Goal: Transaction & Acquisition: Purchase product/service

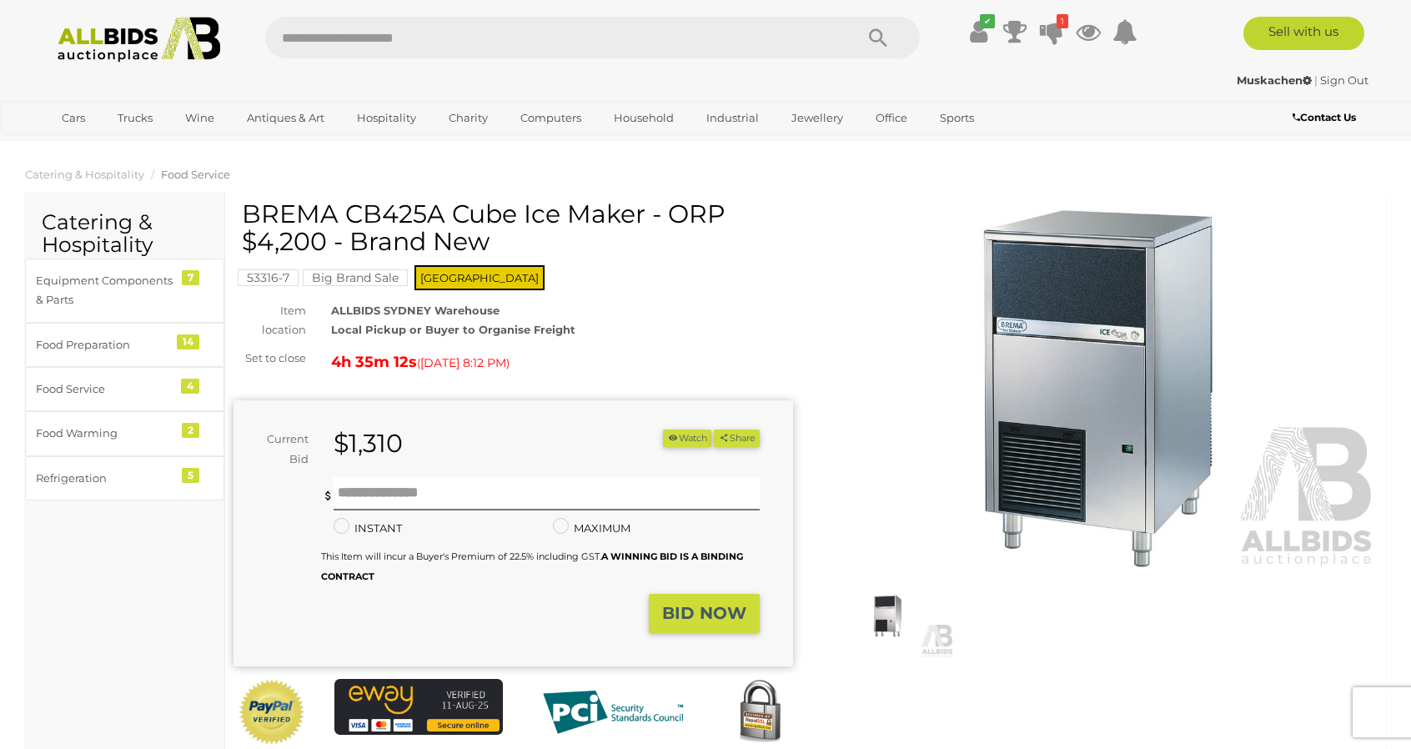
click at [215, 176] on span "Food Service" at bounding box center [195, 174] width 69 height 13
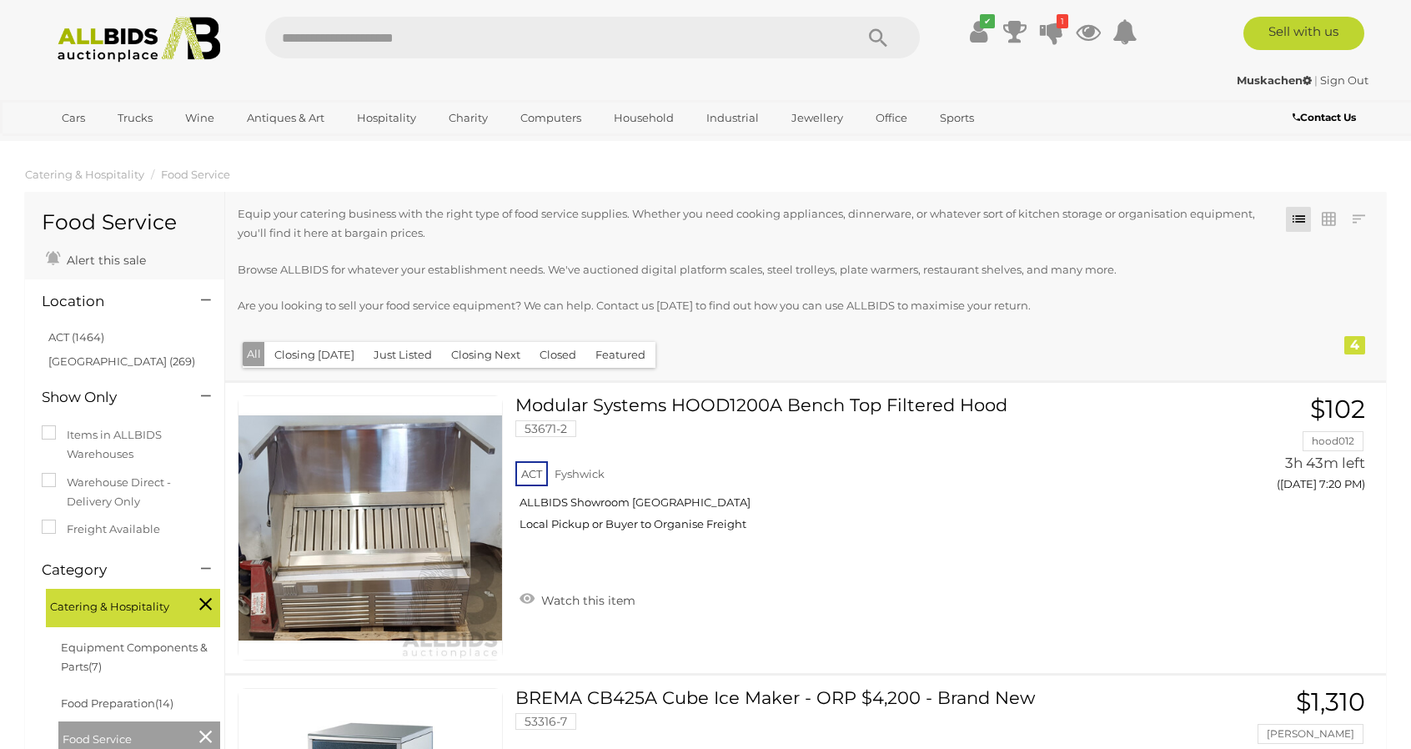
click at [112, 53] on img at bounding box center [138, 40] width 181 height 46
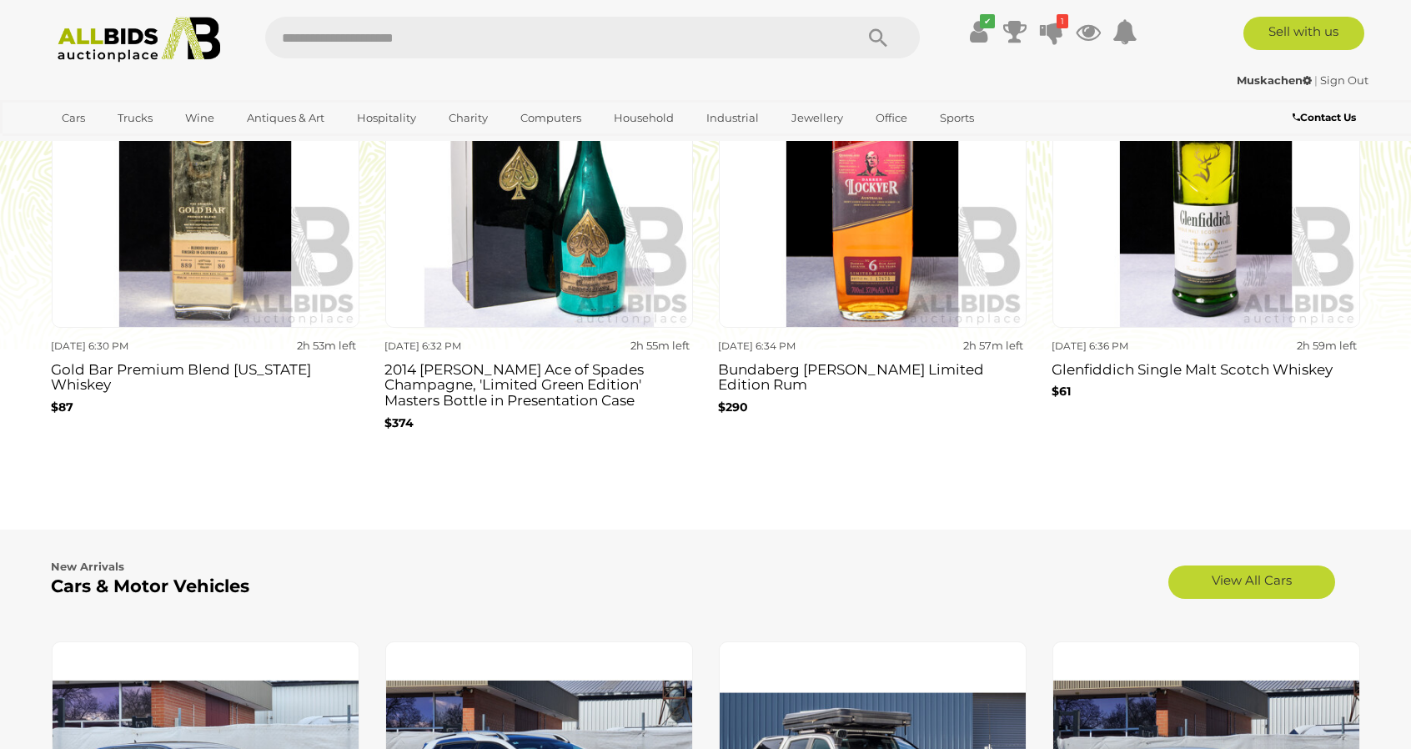
scroll to position [1635, 0]
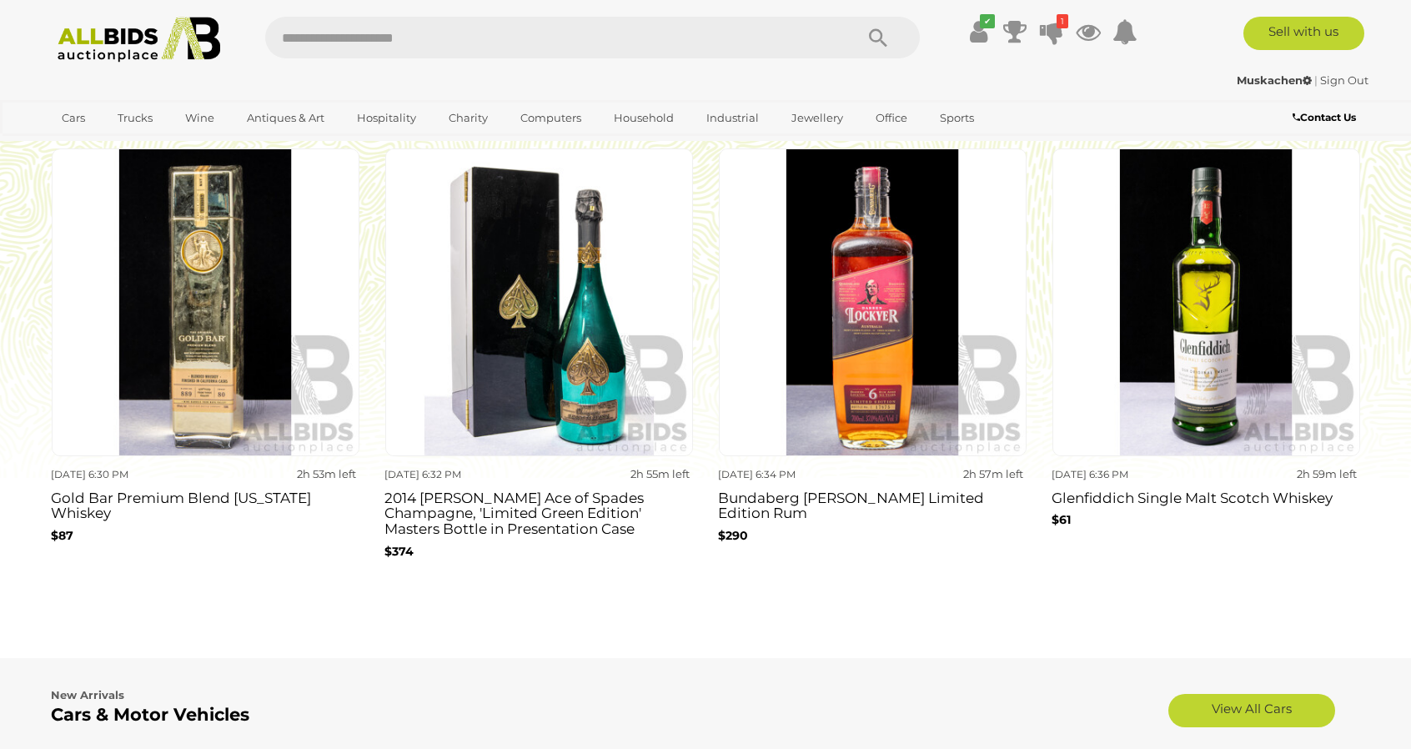
click at [545, 510] on h3 "2014 [PERSON_NAME] Ace of Spades Champagne, 'Limited Green Edition' Masters Bot…" at bounding box center [538, 511] width 309 height 51
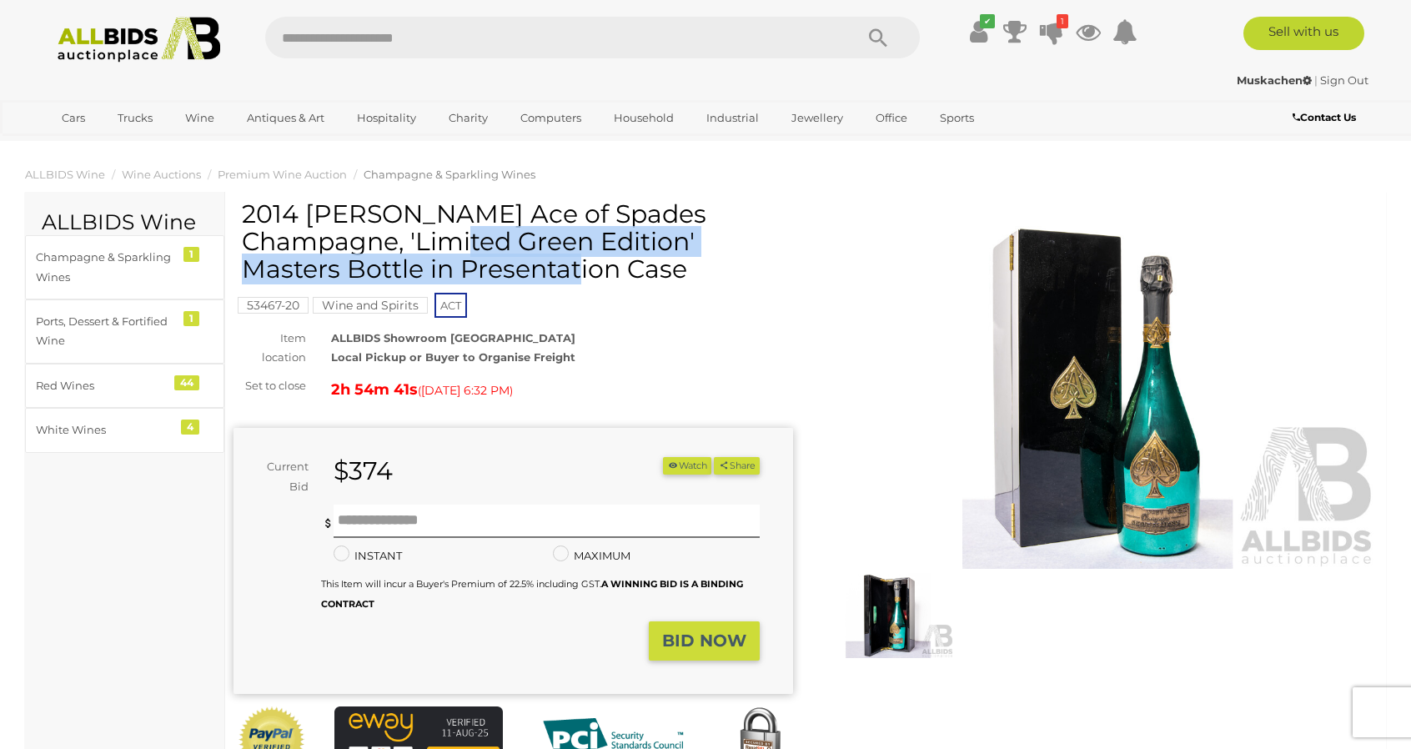
drag, startPoint x: 245, startPoint y: 221, endPoint x: 399, endPoint y: 237, distance: 154.3
click at [399, 237] on h1 "2014 [PERSON_NAME] Ace of Spades Champagne, 'Limited Green Edition' Masters Bot…" at bounding box center [515, 241] width 547 height 83
copy h1 "2014 Armand De Brignac Ace of Spades Champagne"
click at [879, 615] on img at bounding box center [888, 615] width 132 height 85
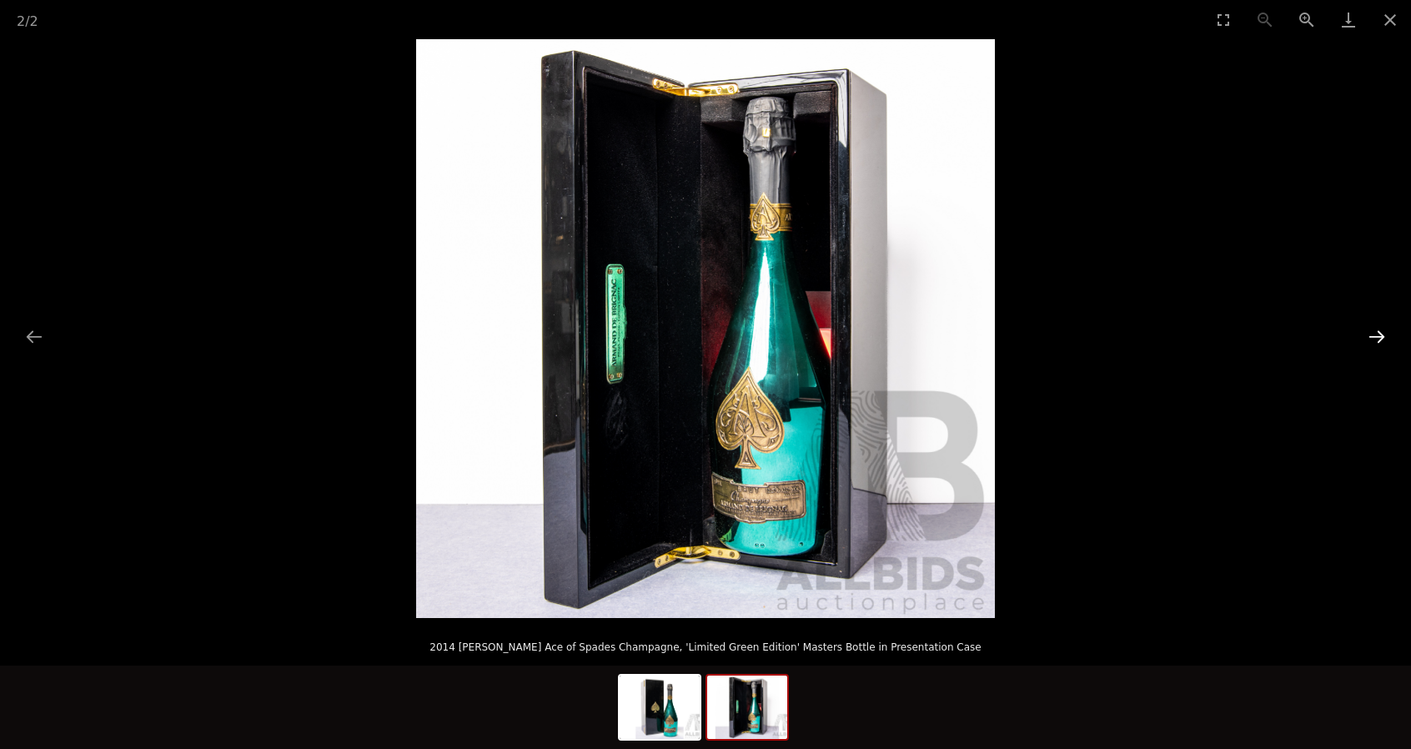
click at [1373, 338] on button "Next slide" at bounding box center [1376, 336] width 35 height 33
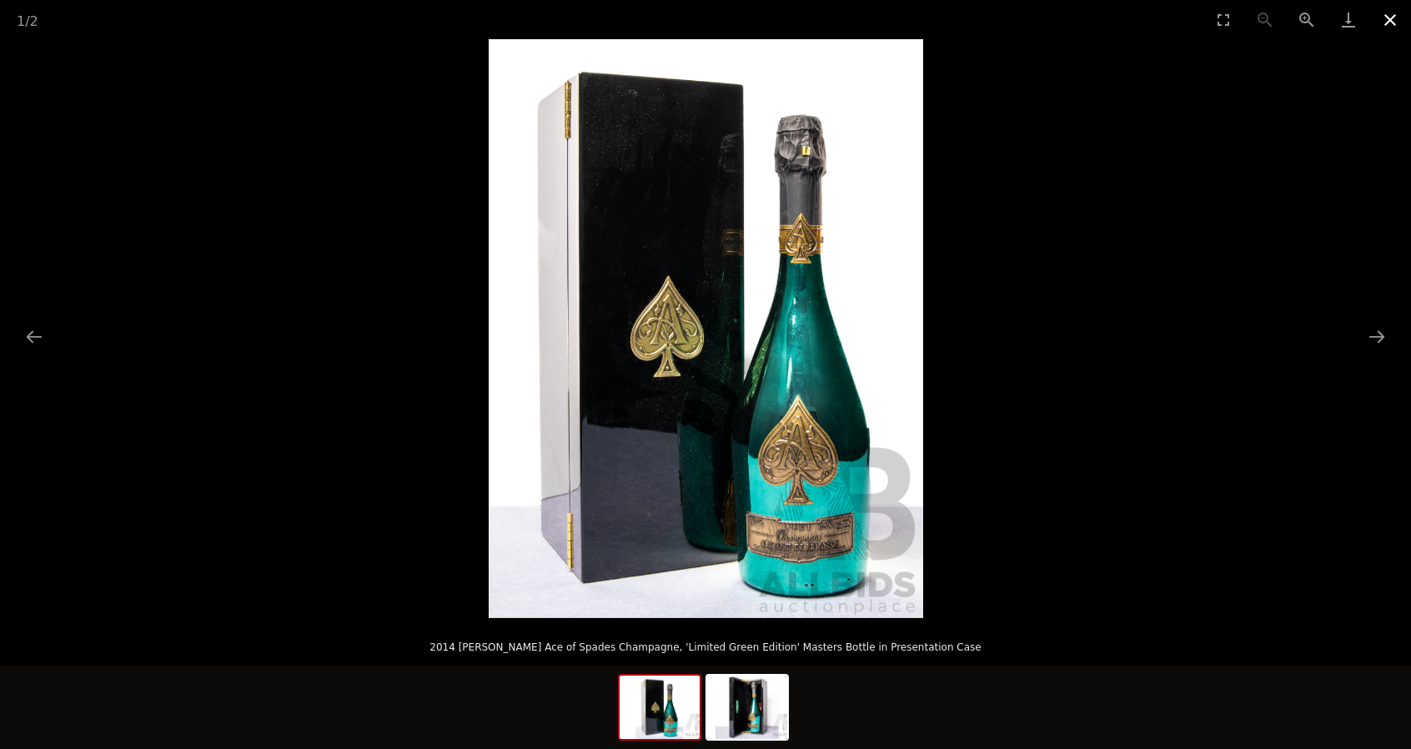
click at [1389, 23] on button "Close gallery" at bounding box center [1390, 19] width 42 height 39
